Goal: Task Accomplishment & Management: Manage account settings

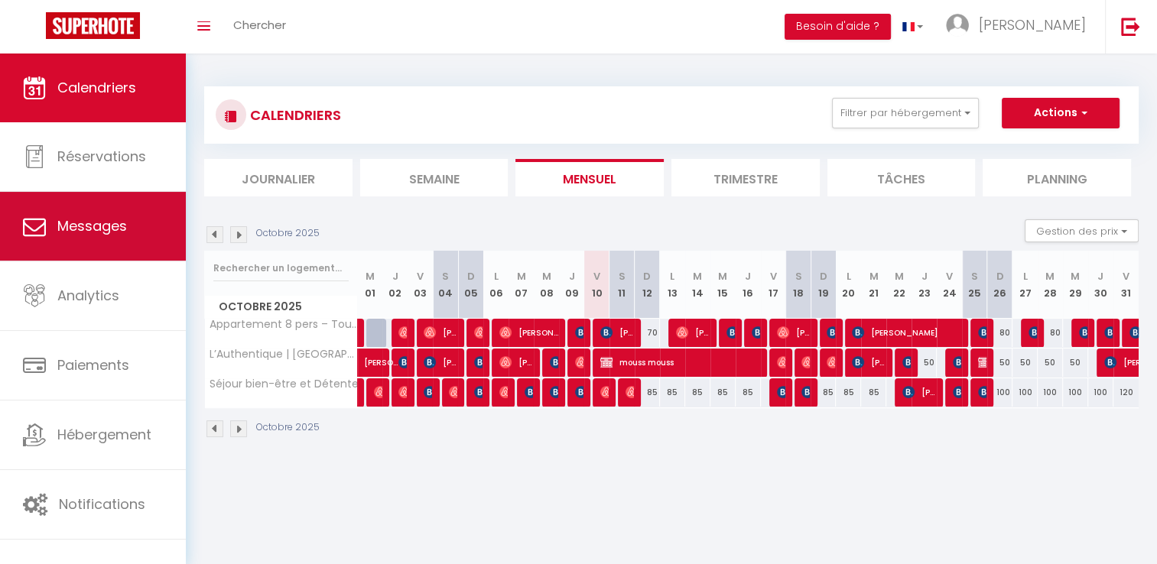
click at [89, 225] on span "Messages" at bounding box center [92, 225] width 70 height 19
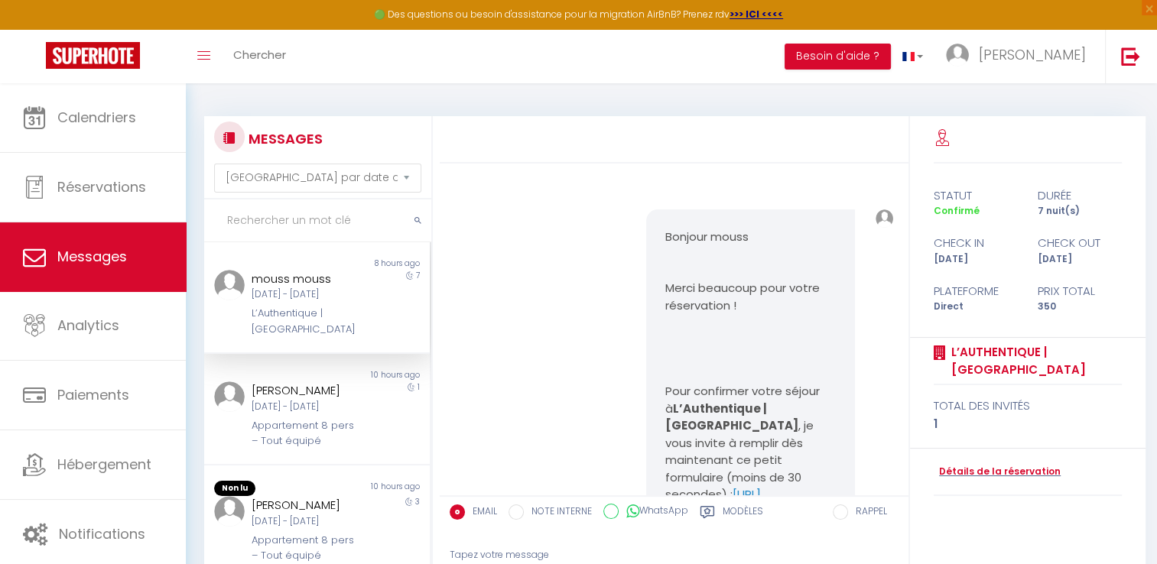
scroll to position [2823, 0]
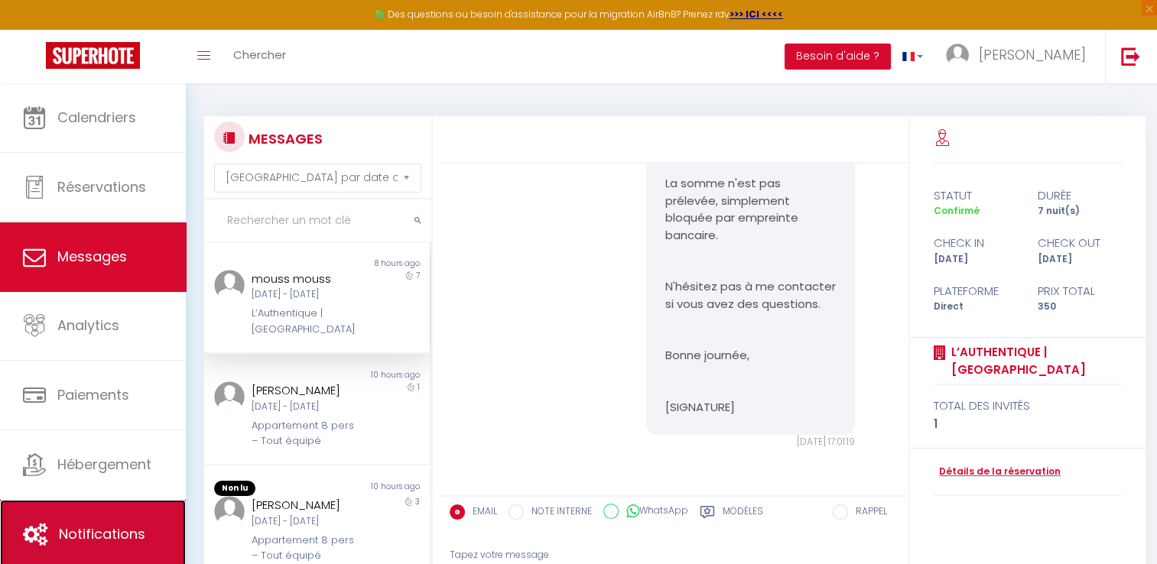
click at [92, 508] on link "Notifications" at bounding box center [93, 534] width 186 height 69
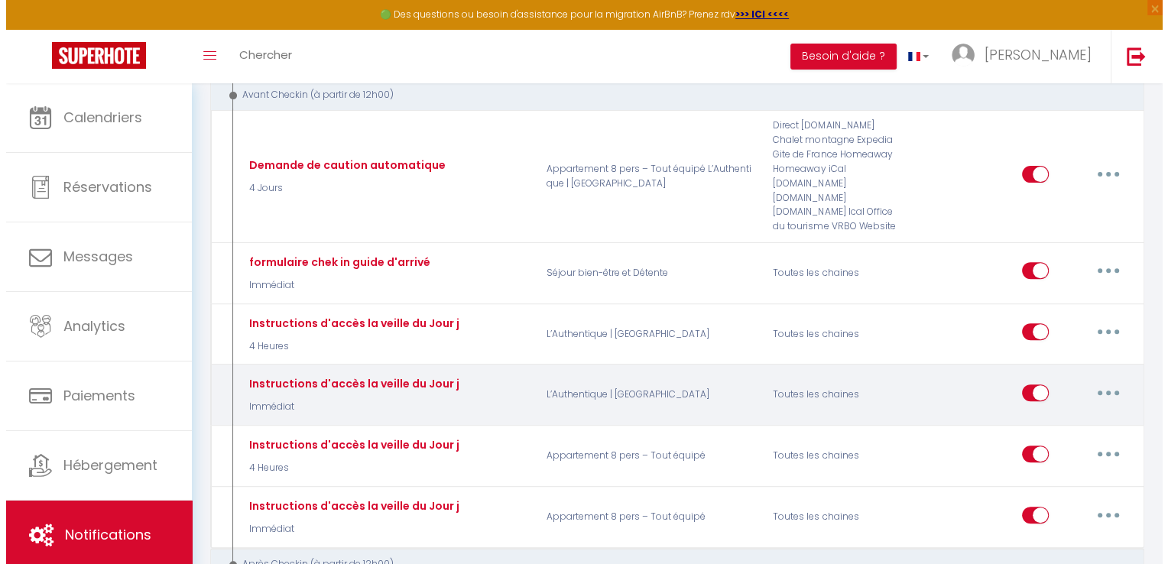
scroll to position [464, 0]
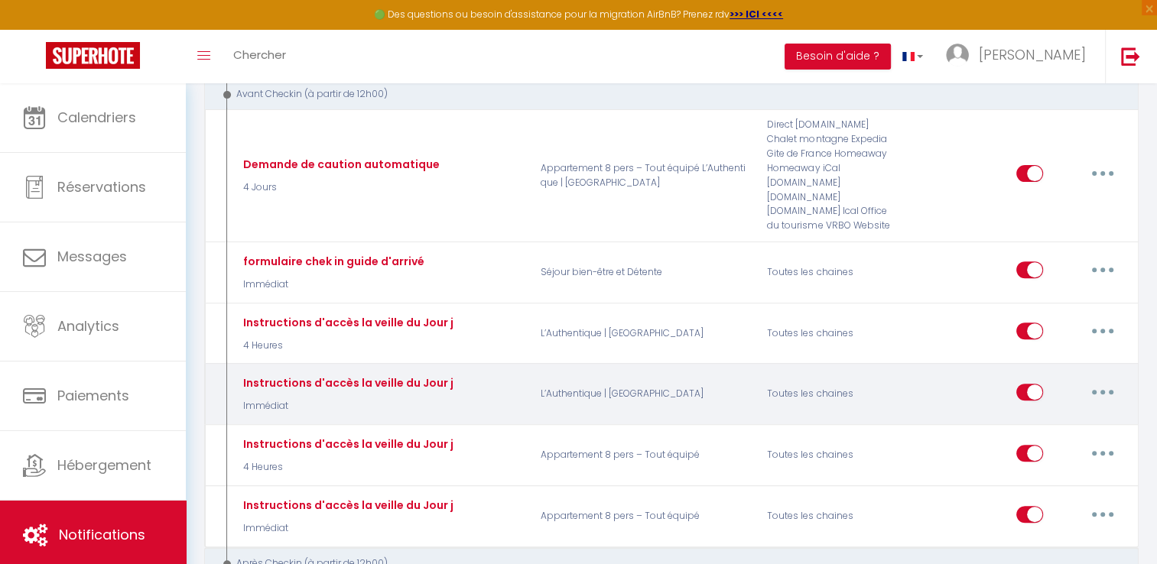
click at [1106, 380] on button "button" at bounding box center [1102, 392] width 43 height 24
click at [1047, 414] on link "Editer" at bounding box center [1062, 427] width 113 height 26
type input "Instructions d'accès la veille du Jour j"
select select "notification"
select select "Immédiat"
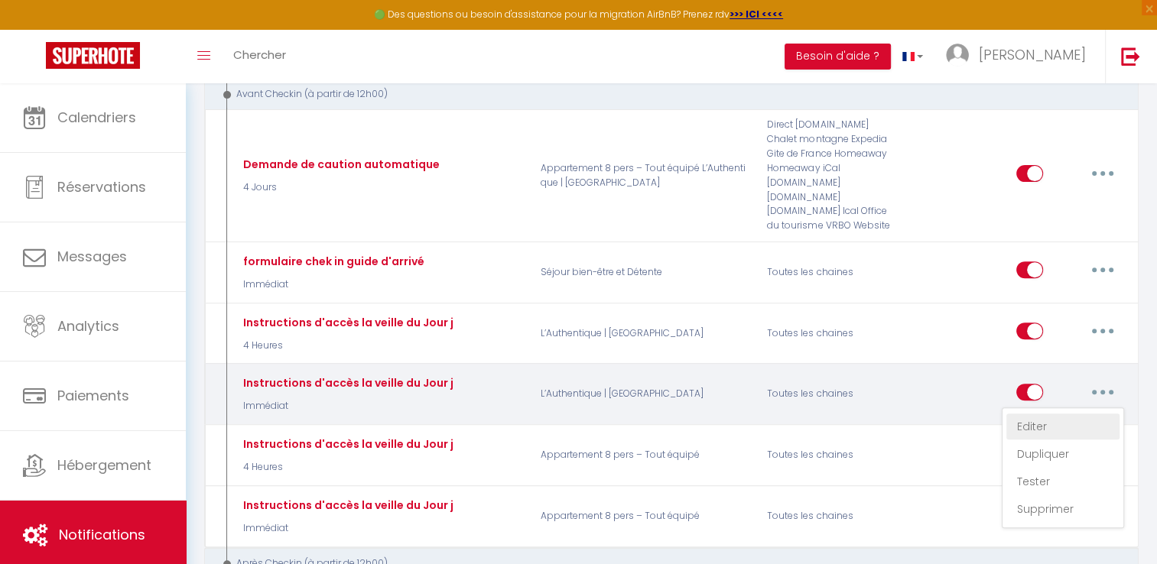
select select "if_deposit_is_paid"
checkbox input "true"
checkbox input "false"
radio input "true"
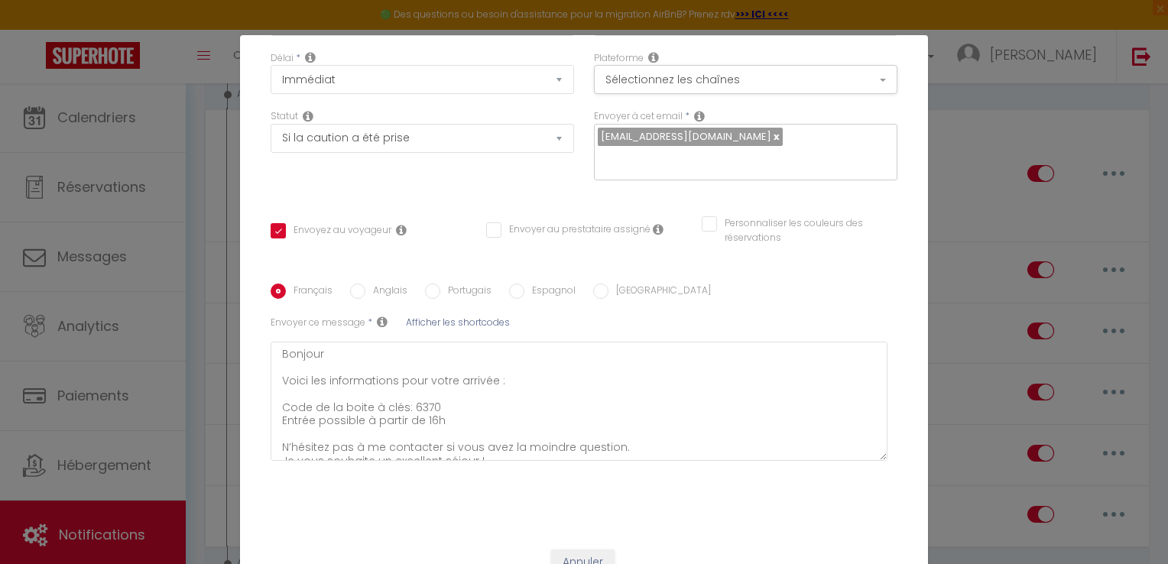
scroll to position [26, 0]
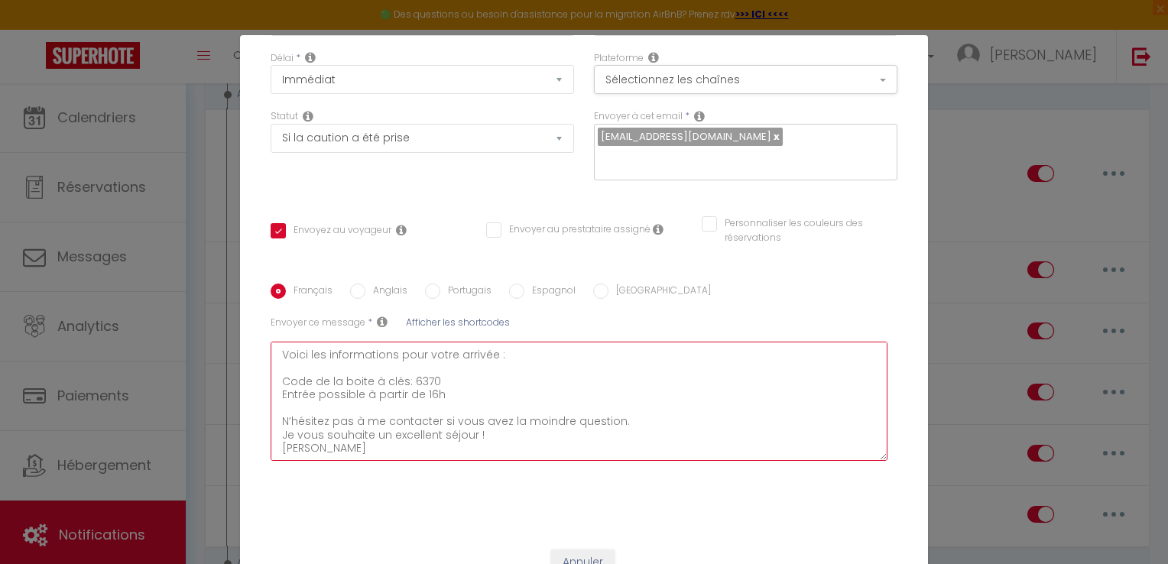
click at [425, 382] on textarea "Bonjour Voici les informations pour votre arrivée : Code de la boite à clés: 63…" at bounding box center [579, 401] width 617 height 119
click at [426, 380] on textarea "Bonjour Voici les informations pour votre arrivée : Code de la boite à clés: 63…" at bounding box center [579, 401] width 617 height 119
type textarea "Bonjour Voici les informations pour votre arrivée : Code de la boite à clés: 63…"
checkbox input "true"
checkbox input "false"
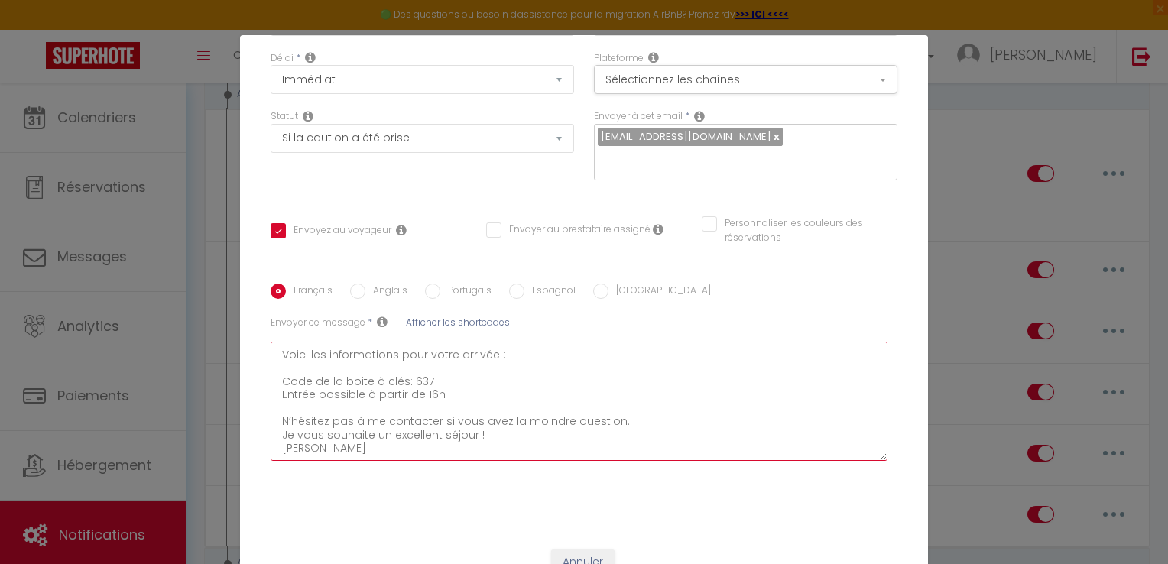
checkbox input "false"
type textarea "Bonjour Voici les informations pour votre arrivée : Code de la boite à clés: 63…"
checkbox input "true"
checkbox input "false"
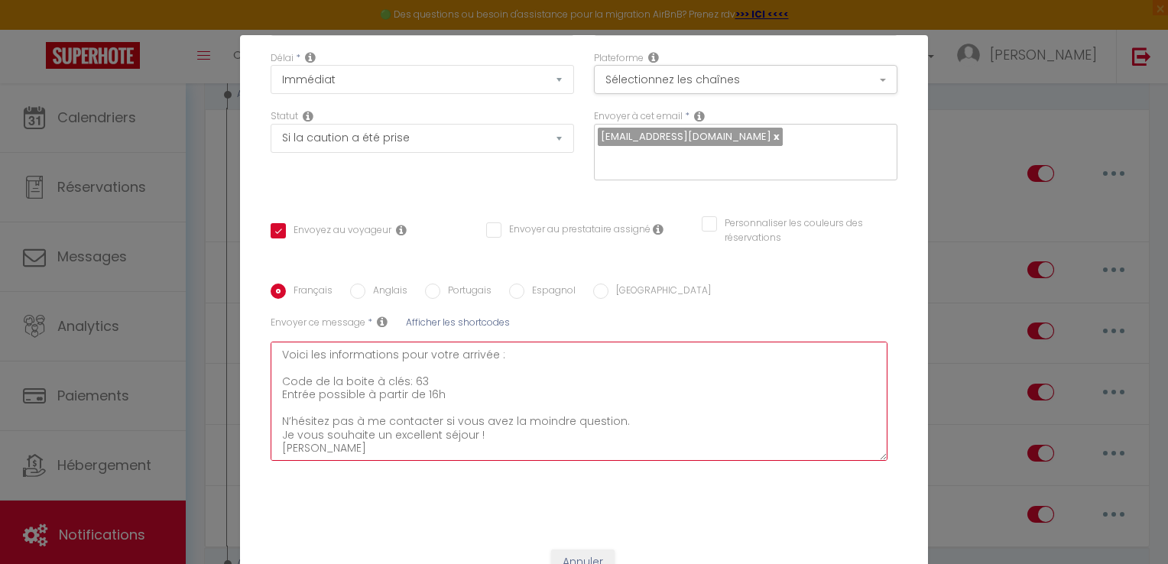
type textarea "Bonjour Voici les informations pour votre arrivée : Code de la boite à clés: 6 …"
checkbox input "true"
checkbox input "false"
type textarea "Bonjour Voici les informations pour votre arrivée : Code de la boite à clés: En…"
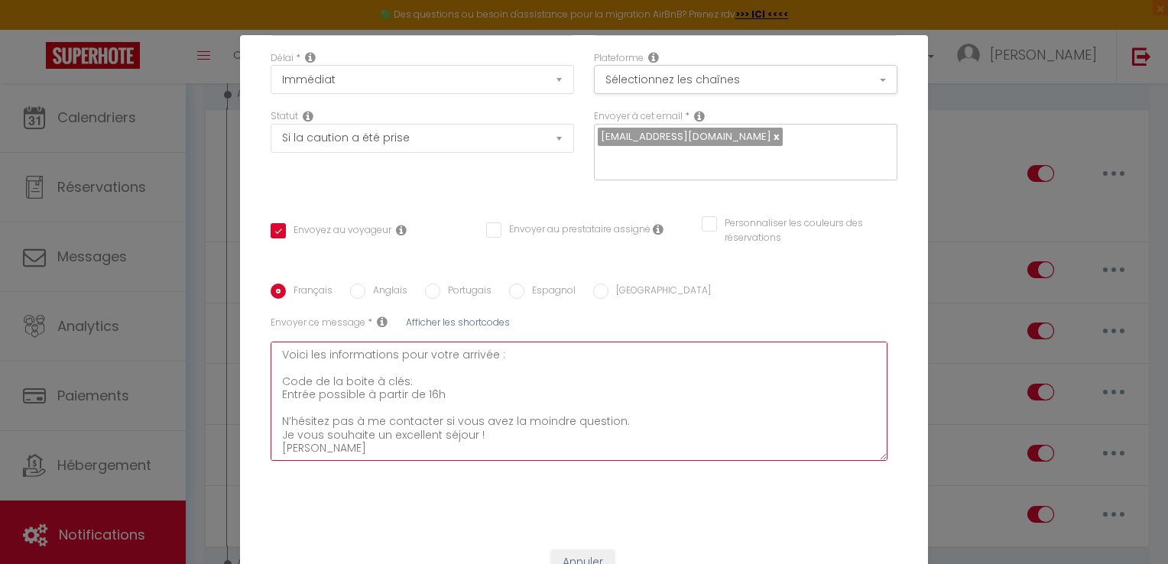
checkbox input "true"
checkbox input "false"
type textarea "Bonjour Voici les informations pour votre arrivée : Code de la boite à clés: 5 …"
checkbox input "true"
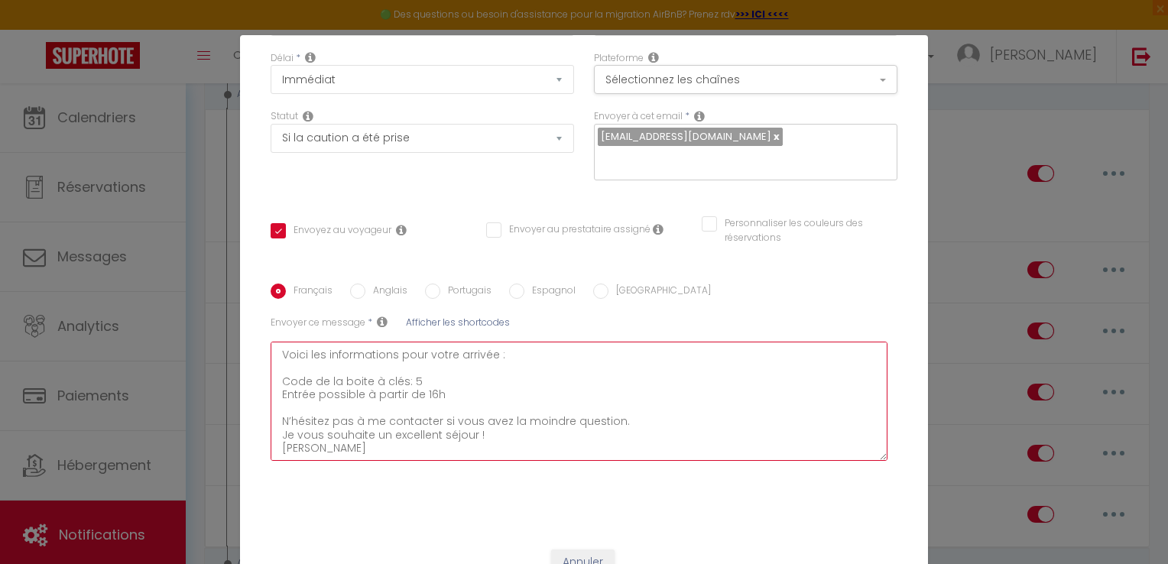
checkbox input "false"
type textarea "Bonjour Voici les informations pour votre arrivée : Code de la boite à clés: 56…"
checkbox input "true"
checkbox input "false"
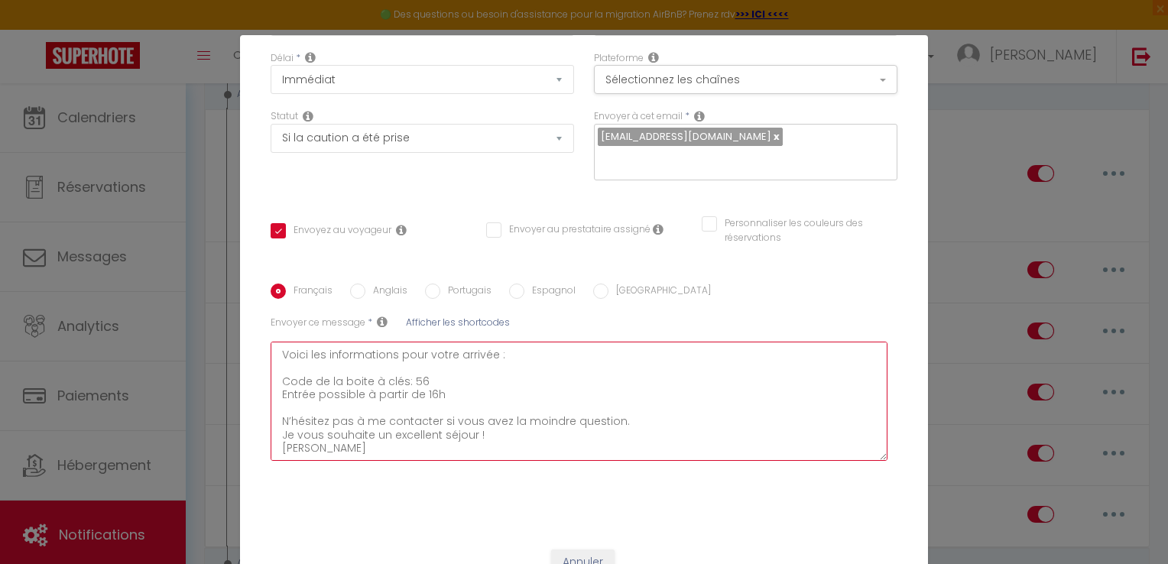
checkbox input "false"
type textarea "Bonjour Voici les informations pour votre arrivée : Code de la boite à clés: 56…"
checkbox input "true"
checkbox input "false"
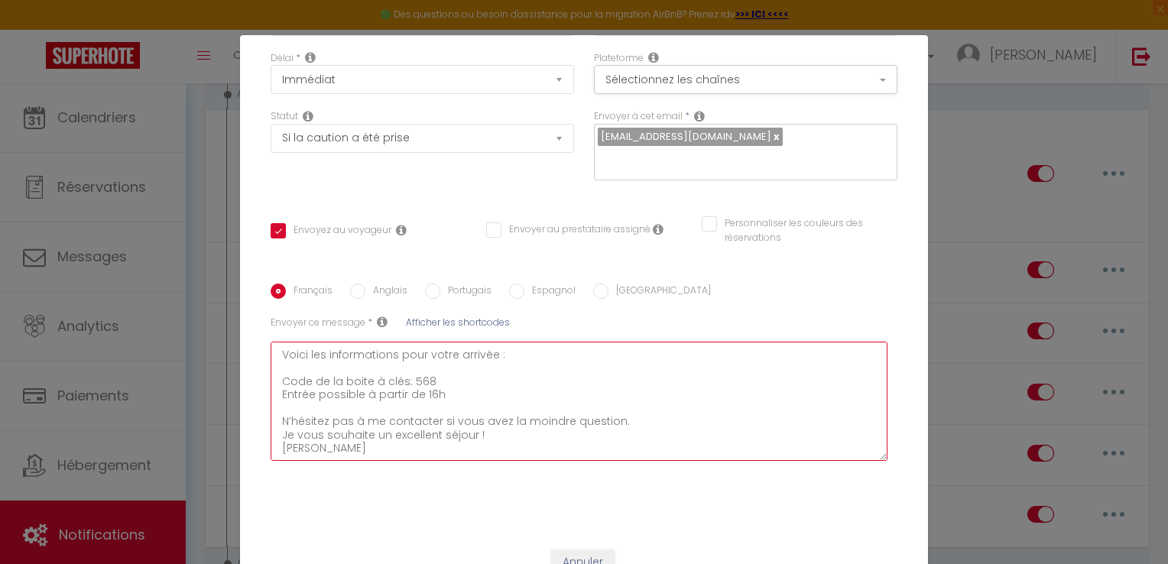
type textarea "Bonjour Voici les informations pour votre arrivée : Code de la boite à clés: 56…"
checkbox input "true"
checkbox input "false"
type textarea "Bonjour Voici les informations pour votre arrivée : Code de la boite à clés: 56…"
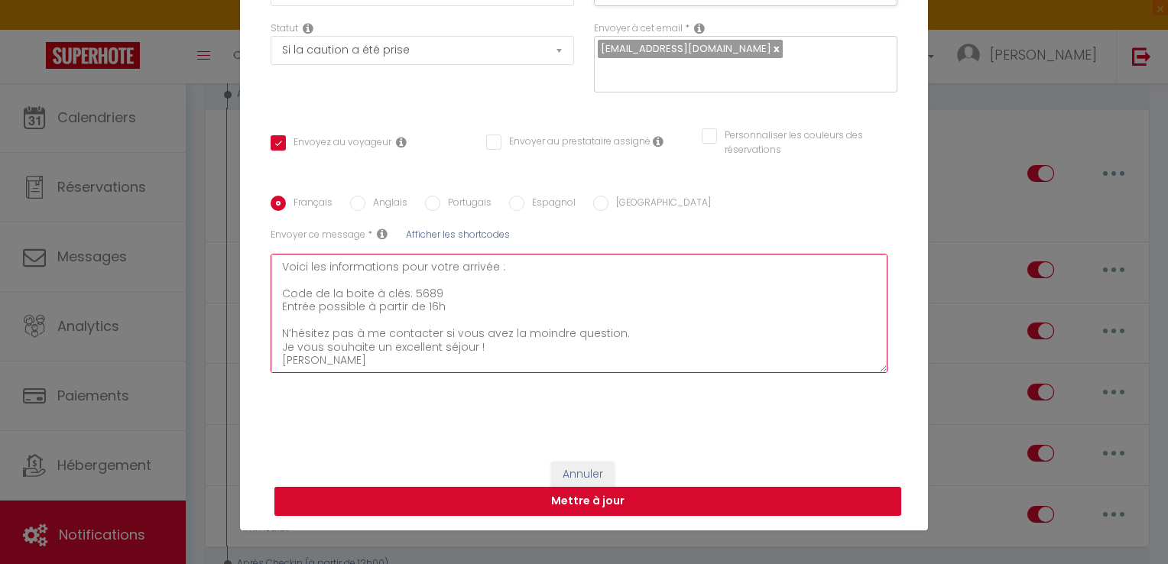
scroll to position [66, 0]
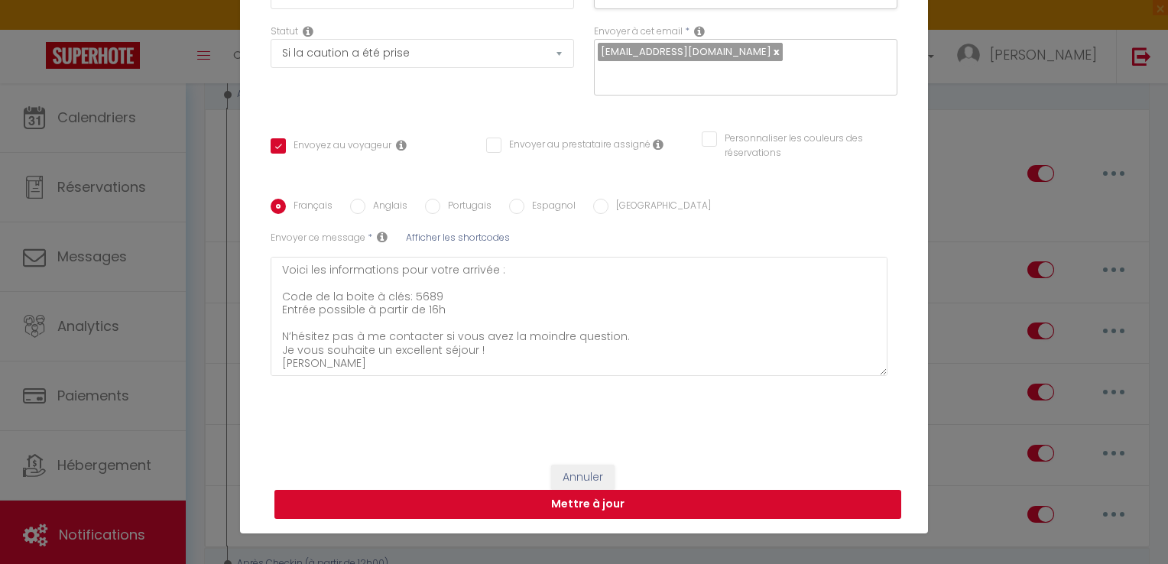
click at [593, 496] on button "Mettre à jour" at bounding box center [587, 504] width 627 height 29
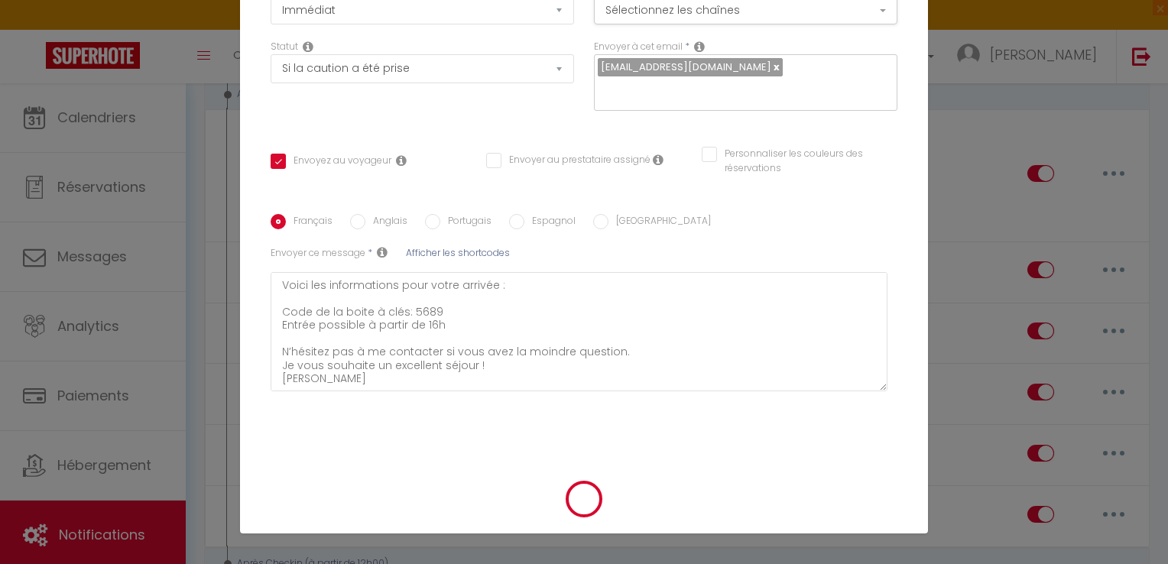
checkbox input "true"
checkbox input "false"
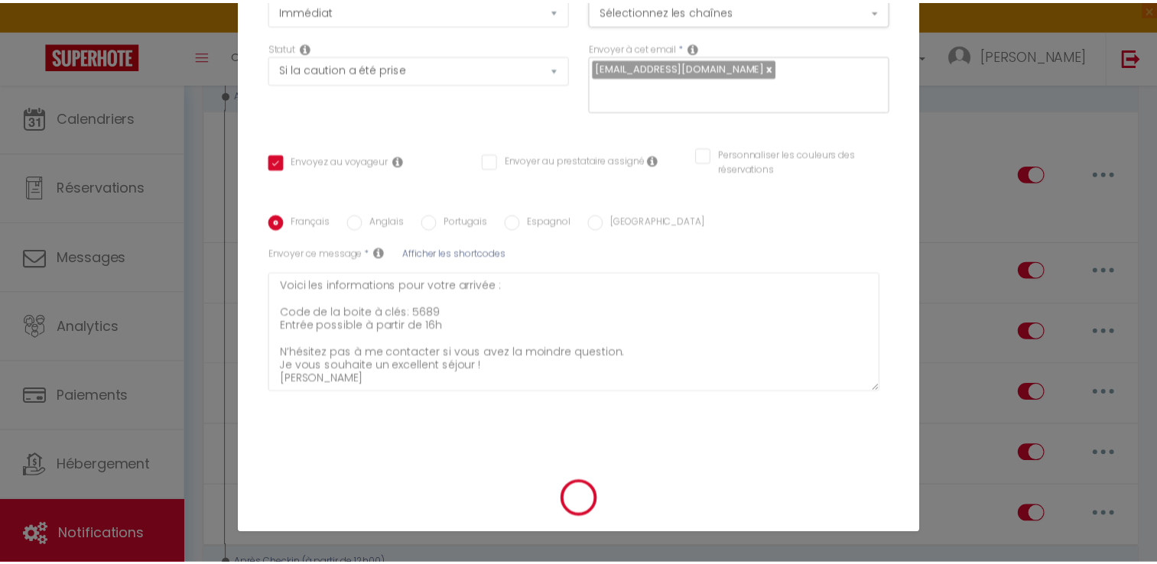
scroll to position [69, 0]
